Goal: Task Accomplishment & Management: Manage account settings

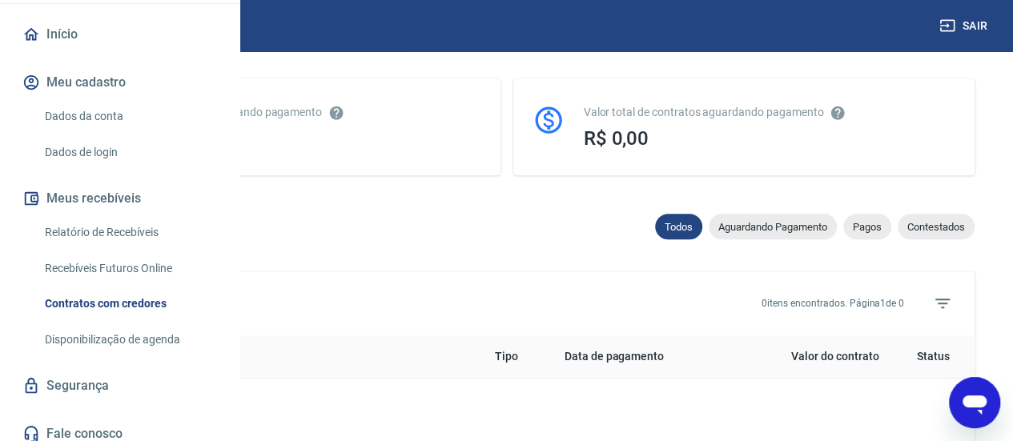
scroll to position [141, 0]
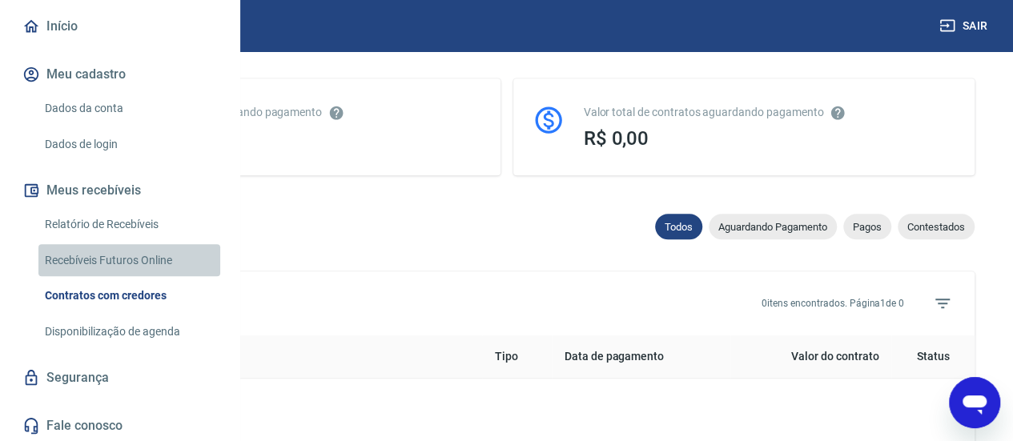
click at [133, 277] on link "Recebíveis Futuros Online" at bounding box center [129, 260] width 182 height 33
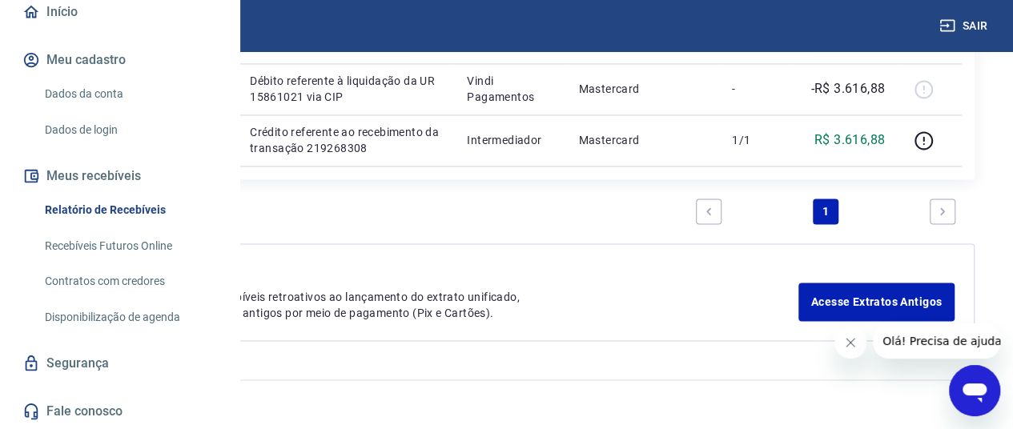
scroll to position [160, 0]
click at [147, 263] on link "Recebíveis Futuros Online" at bounding box center [129, 246] width 182 height 33
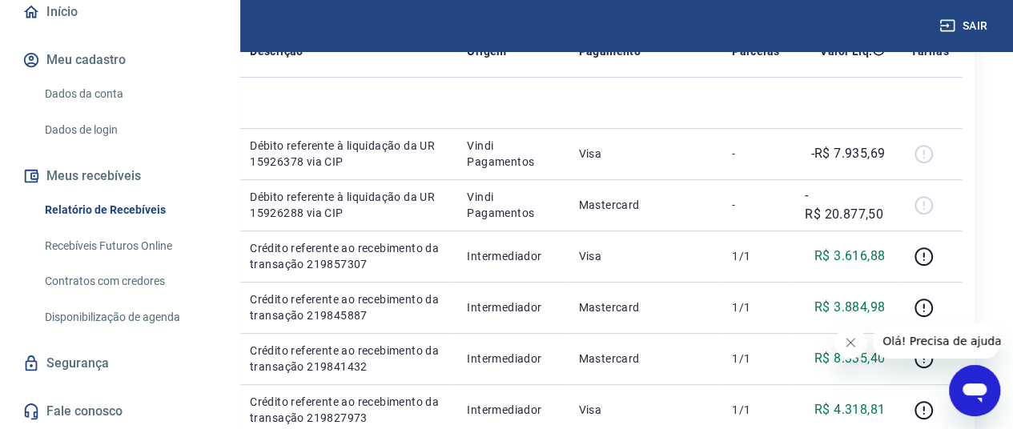
scroll to position [267, 0]
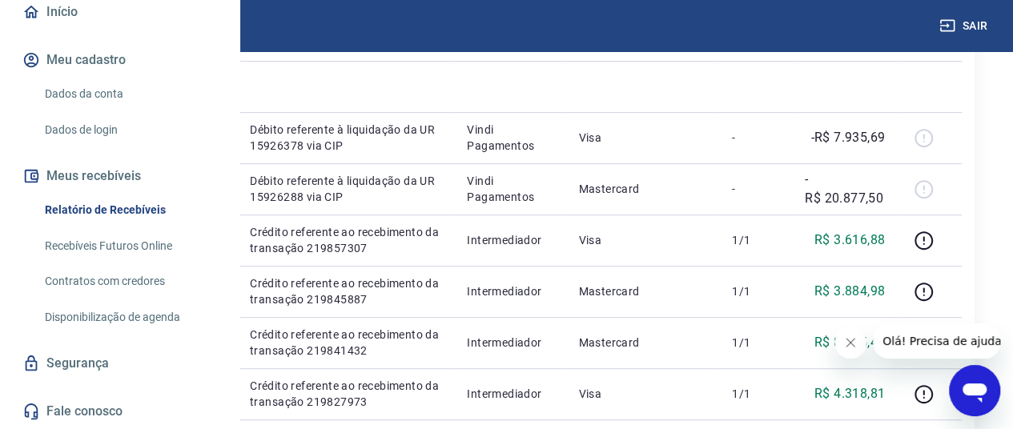
click at [135, 263] on link "Recebíveis Futuros Online" at bounding box center [129, 246] width 182 height 33
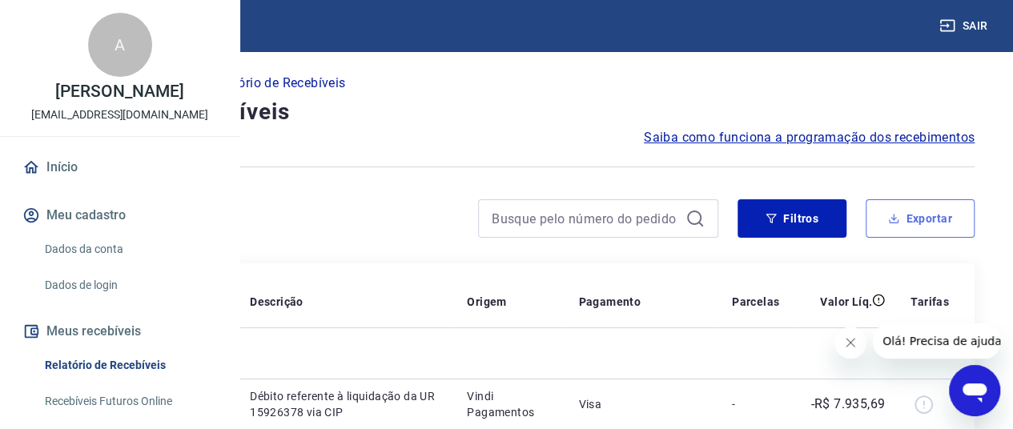
click at [911, 207] on button "Exportar" at bounding box center [920, 218] width 109 height 38
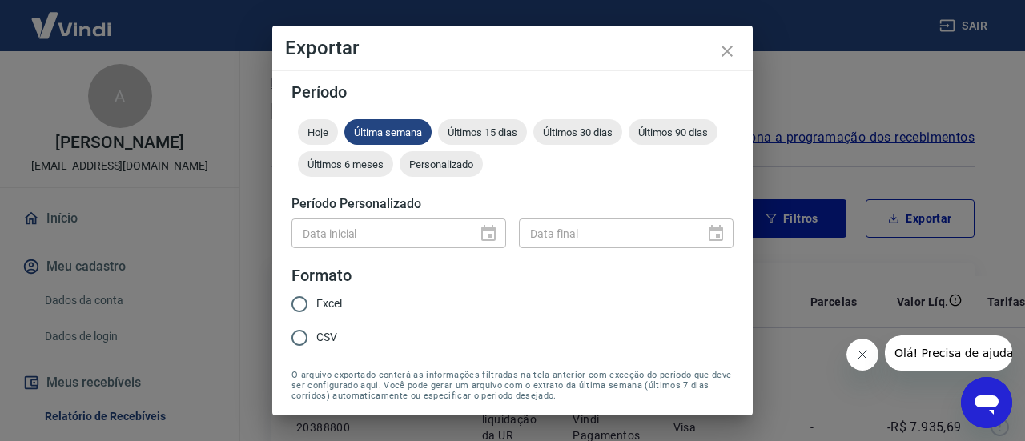
click at [303, 299] on input "Excel" at bounding box center [300, 305] width 34 height 34
radio input "true"
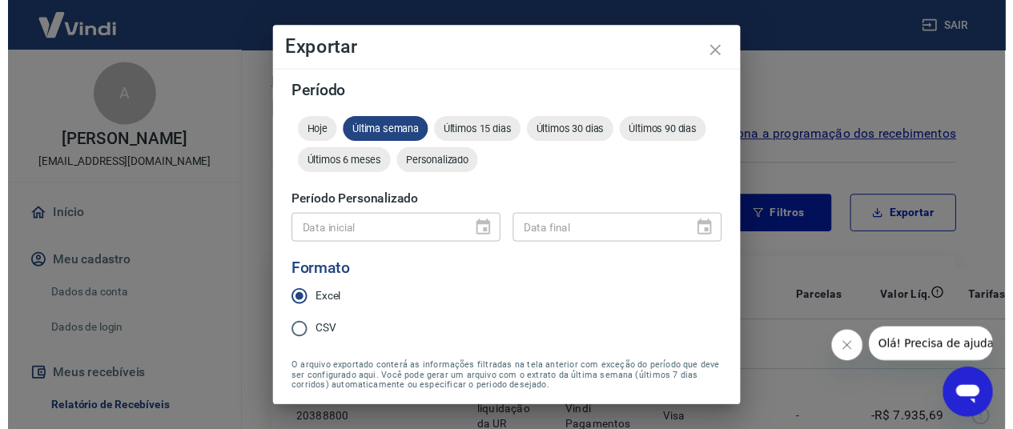
scroll to position [58, 0]
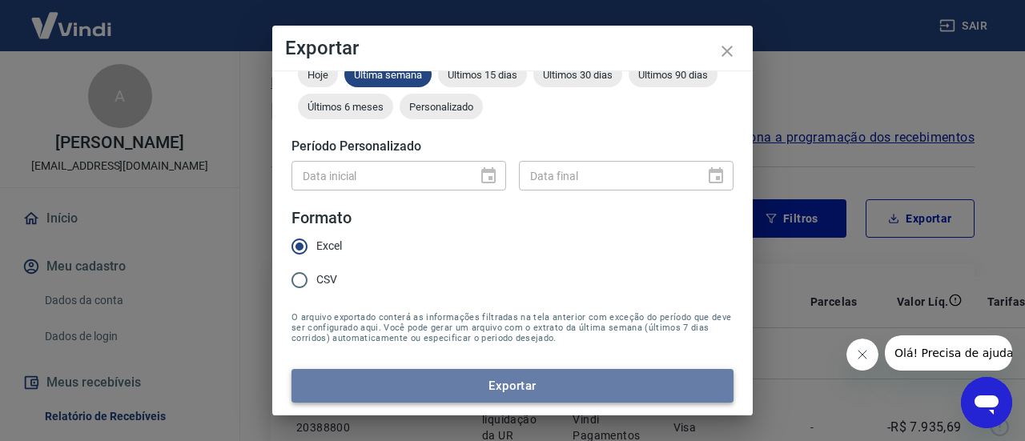
click at [526, 386] on button "Exportar" at bounding box center [513, 386] width 442 height 34
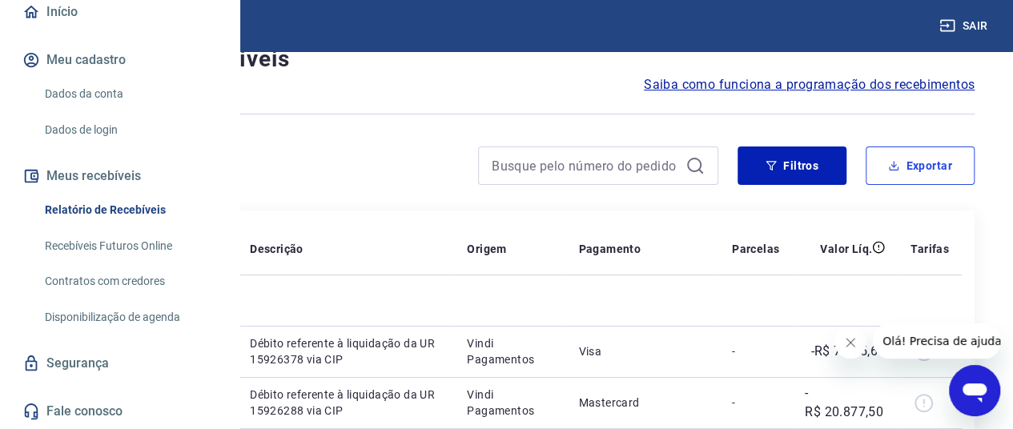
scroll to position [160, 0]
drag, startPoint x: 142, startPoint y: 364, endPoint x: 179, endPoint y: 363, distance: 37.7
click at [142, 334] on link "Disponibilização de agenda" at bounding box center [129, 317] width 182 height 33
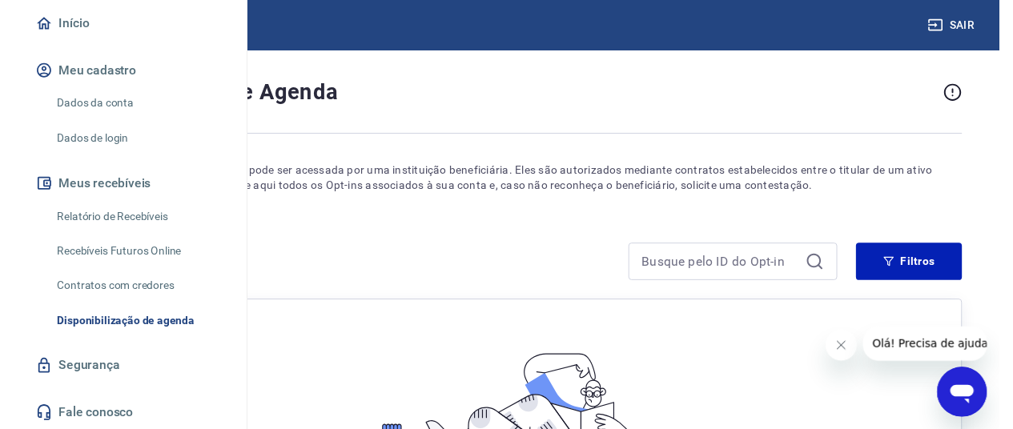
scroll to position [26, 0]
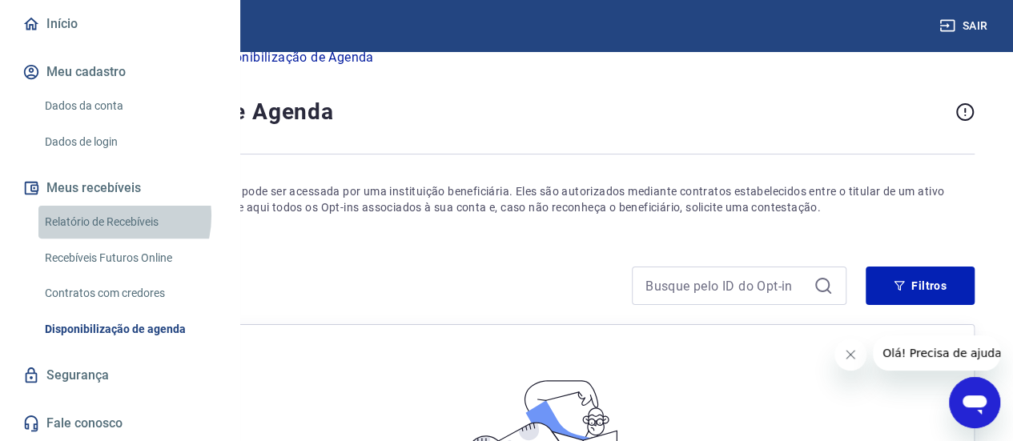
click at [105, 239] on link "Relatório de Recebíveis" at bounding box center [129, 222] width 182 height 33
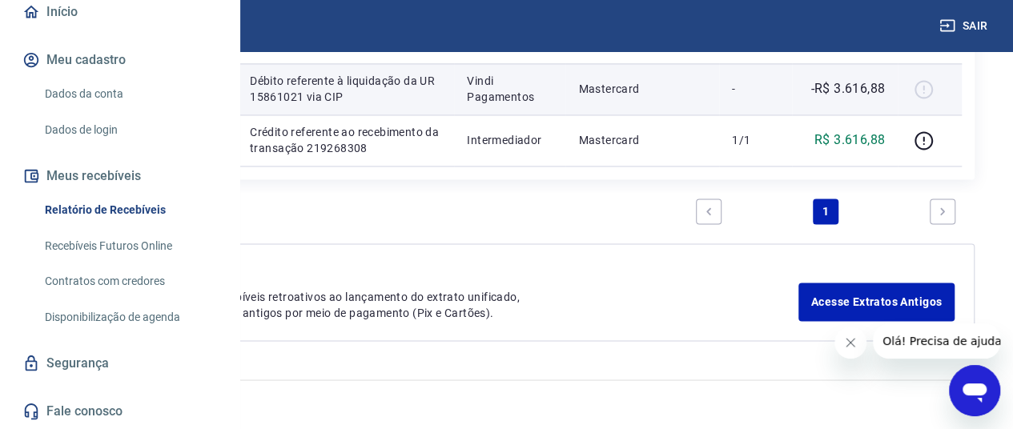
scroll to position [1655, 0]
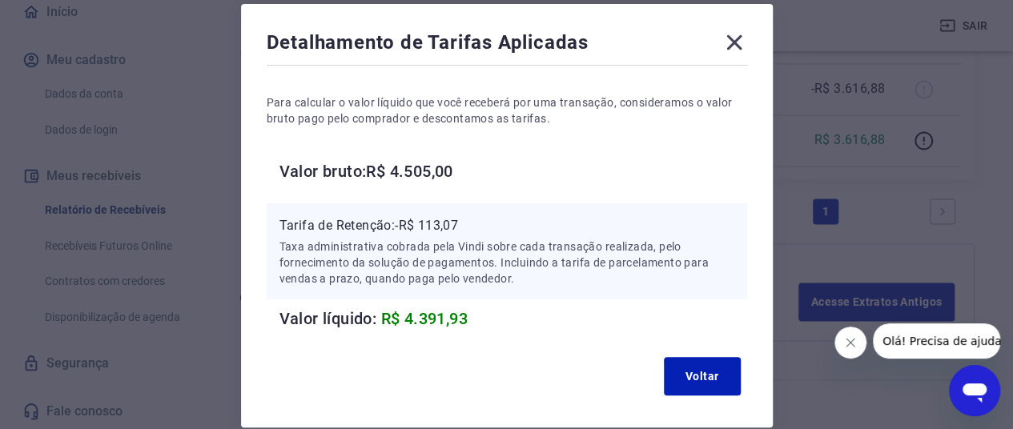
scroll to position [0, 0]
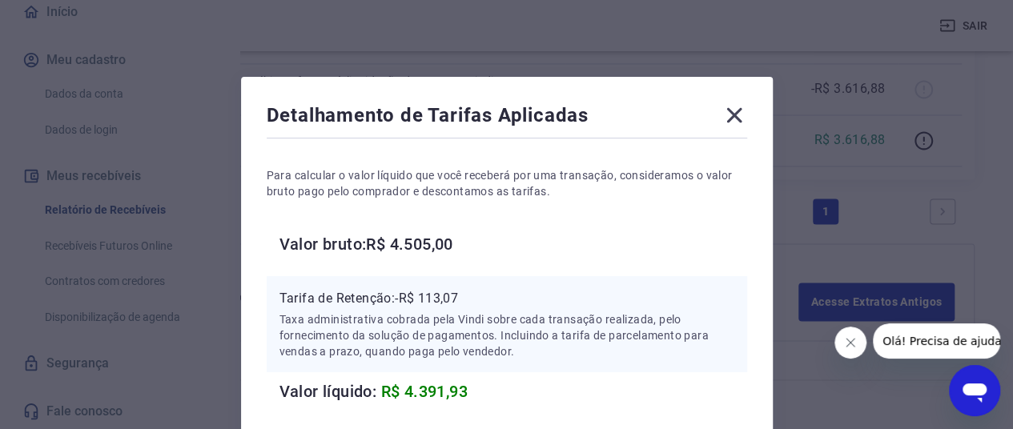
click at [734, 115] on icon at bounding box center [733, 115] width 15 height 15
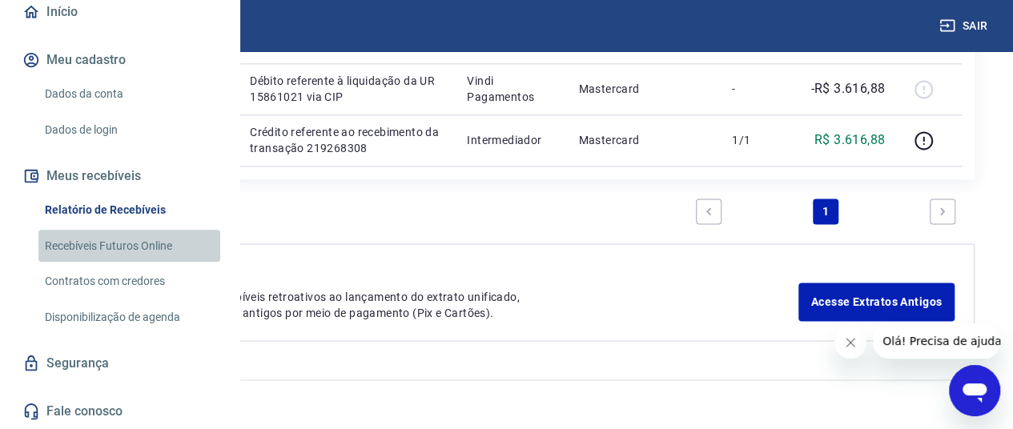
click at [137, 263] on link "Recebíveis Futuros Online" at bounding box center [129, 246] width 182 height 33
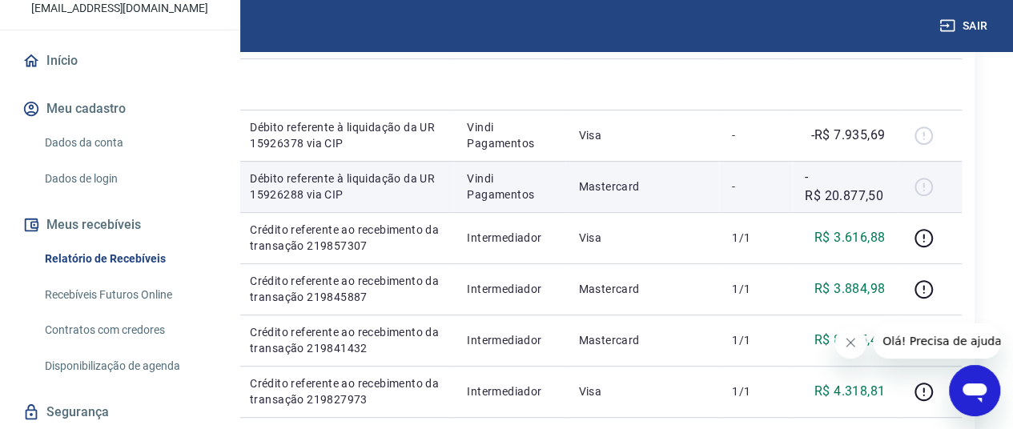
scroll to position [270, 0]
drag, startPoint x: 531, startPoint y: 276, endPoint x: 565, endPoint y: 265, distance: 35.5
click at [454, 211] on td "Débito referente à liquidação da UR 15926288 via CIP" at bounding box center [345, 185] width 217 height 51
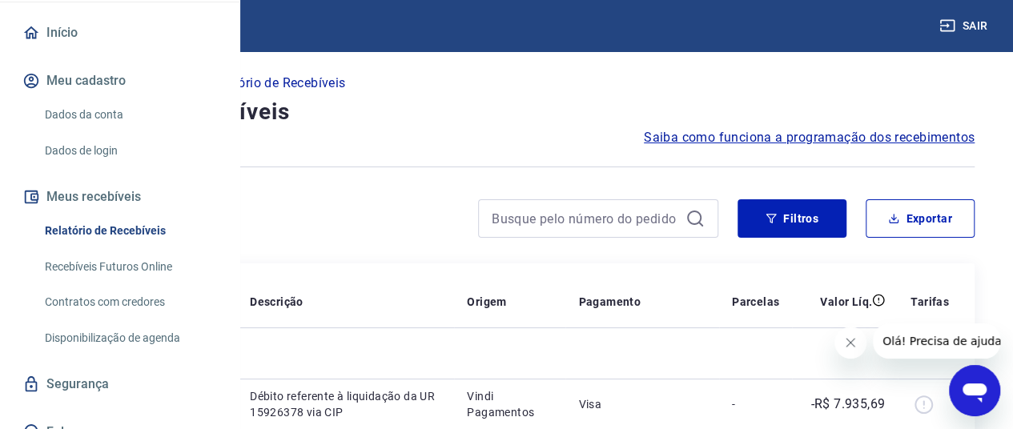
scroll to position [160, 0]
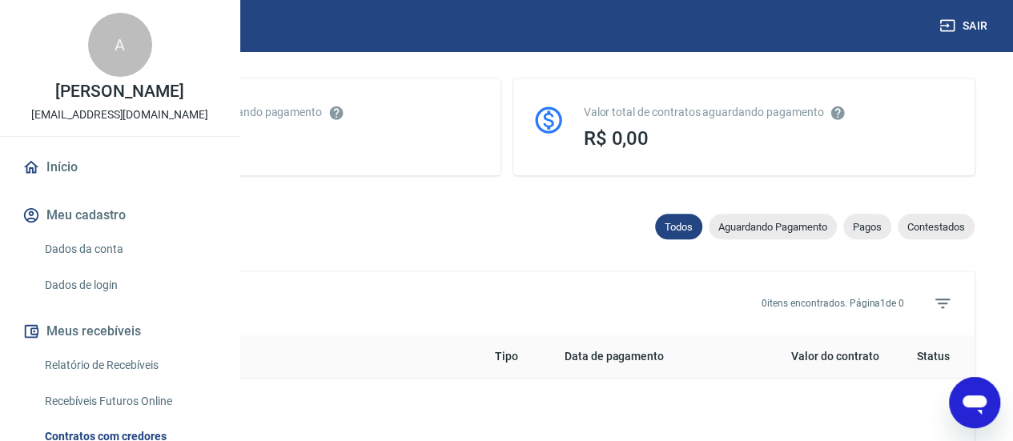
scroll to position [141, 0]
